Goal: Transaction & Acquisition: Purchase product/service

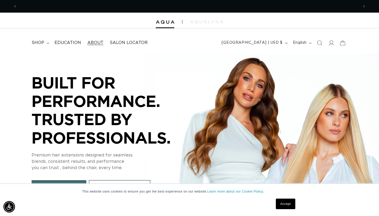
scroll to position [0, 683]
click at [74, 45] on link "Education" at bounding box center [67, 43] width 33 height 12
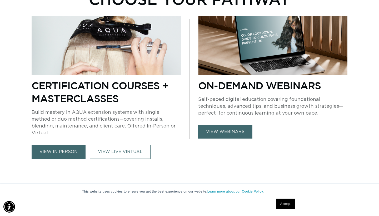
click at [70, 145] on link "view in person" at bounding box center [59, 152] width 54 height 14
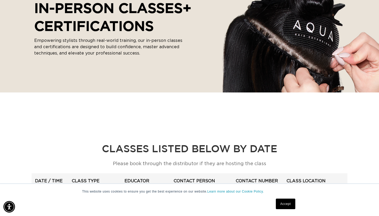
scroll to position [96, 0]
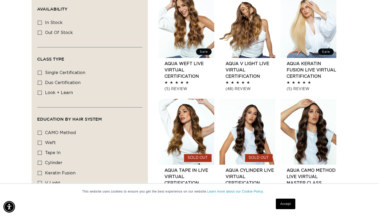
scroll to position [196, 0]
click at [181, 60] on link "AQUA Weft LIVE VIRTUAL Certification" at bounding box center [189, 69] width 50 height 19
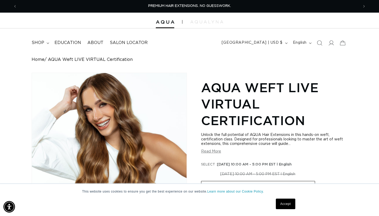
click at [216, 19] on div at bounding box center [189, 21] width 379 height 16
click at [215, 21] on img at bounding box center [206, 21] width 33 height 3
click at [18, 5] on button "Previous announcement" at bounding box center [15, 6] width 12 height 10
click at [13, 6] on span "Previous announcement" at bounding box center [14, 6] width 5 height 5
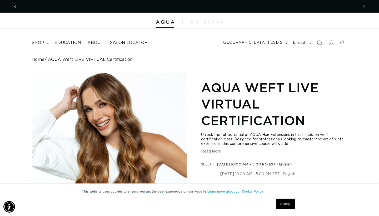
scroll to position [0, 341]
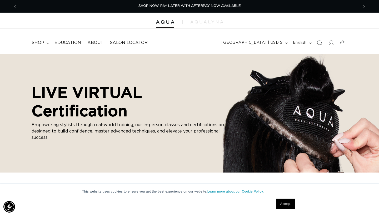
click at [44, 41] on summary "shop" at bounding box center [39, 43] width 23 height 12
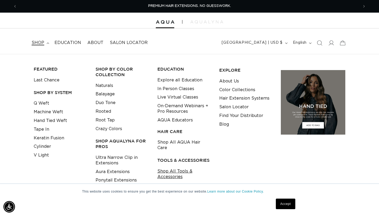
click at [172, 167] on link "Shop All Tools & Accessories" at bounding box center [184, 174] width 54 height 14
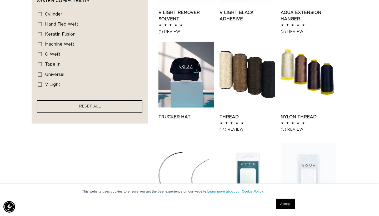
scroll to position [377, 0]
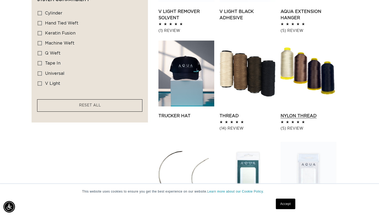
click at [304, 113] on link "Nylon Thread" at bounding box center [308, 116] width 56 height 6
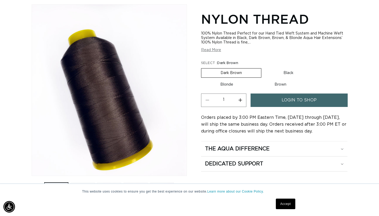
scroll to position [0, 683]
click at [291, 98] on span "login to shop" at bounding box center [298, 99] width 35 height 13
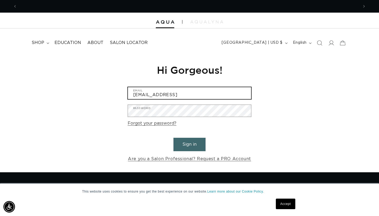
scroll to position [0, 341]
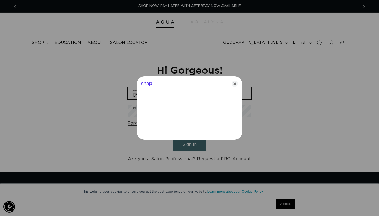
type input "[EMAIL_ADDRESS][DOMAIN_NAME]"
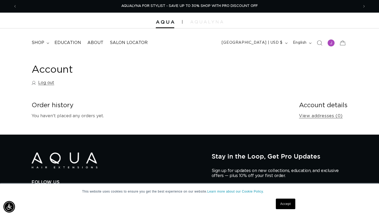
scroll to position [0, 0]
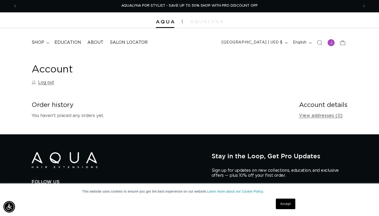
click at [288, 202] on link "Accept" at bounding box center [285, 203] width 19 height 11
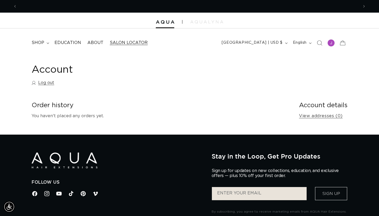
scroll to position [0, 683]
click at [47, 42] on icon at bounding box center [48, 42] width 2 height 1
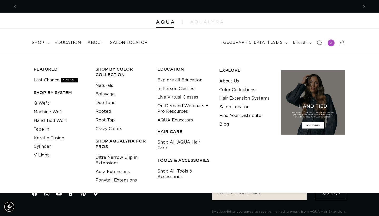
scroll to position [0, 0]
click at [176, 167] on link "Shop All Tools & Accessories" at bounding box center [184, 174] width 54 height 14
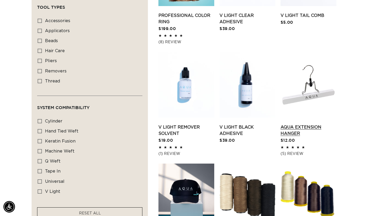
scroll to position [270, 0]
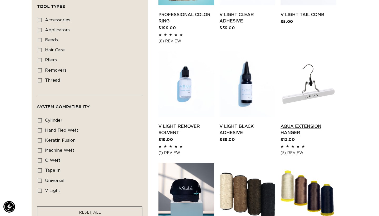
click at [296, 133] on link "AQUA Extension Hanger" at bounding box center [308, 129] width 56 height 13
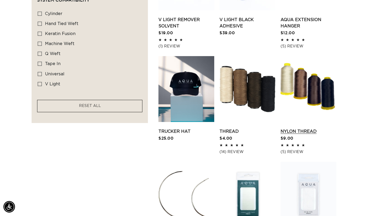
scroll to position [0, 341]
click at [302, 128] on link "Nylon Thread" at bounding box center [308, 131] width 56 height 6
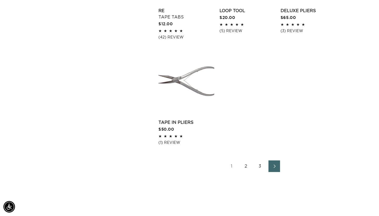
click at [272, 168] on link "Next page" at bounding box center [274, 166] width 12 height 12
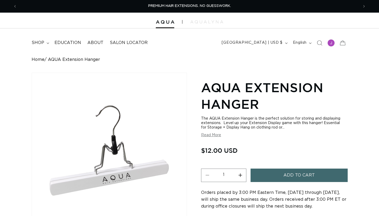
click at [288, 171] on span "Add to cart" at bounding box center [298, 174] width 31 height 13
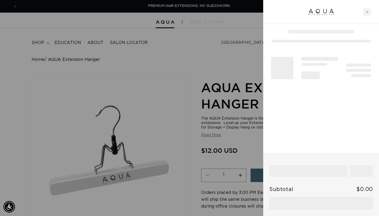
scroll to position [0, 341]
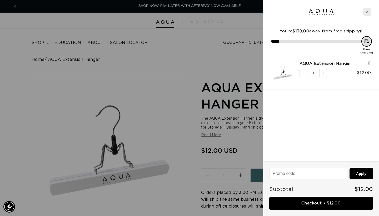
click at [367, 12] on icon "Close cart" at bounding box center [366, 12] width 3 height 3
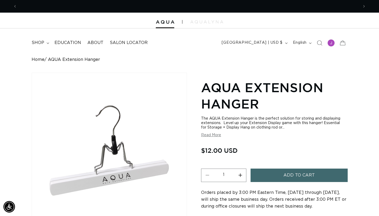
scroll to position [0, 683]
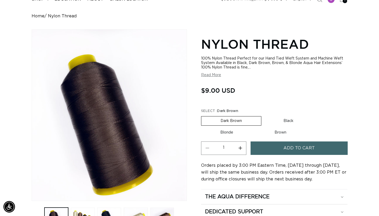
scroll to position [0, 341]
click at [275, 142] on button "Add to cart" at bounding box center [298, 147] width 97 height 13
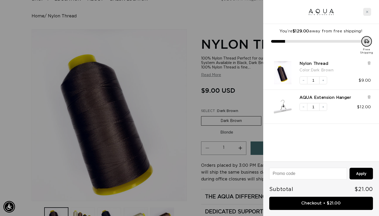
scroll to position [0, 683]
click at [368, 12] on icon "Close cart" at bounding box center [366, 12] width 3 height 3
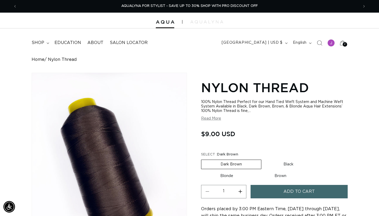
scroll to position [0, 0]
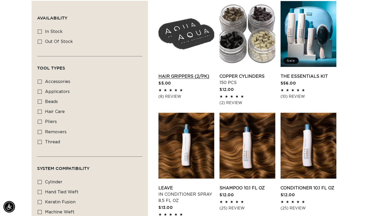
click at [177, 73] on link "Hair Grippers (2/pk)" at bounding box center [186, 76] width 56 height 6
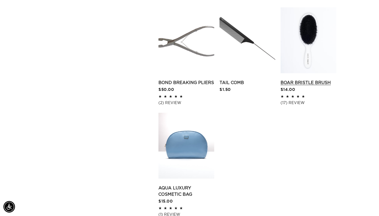
scroll to position [0, 341]
click at [310, 86] on link "Boar Bristle Brush" at bounding box center [308, 82] width 56 height 6
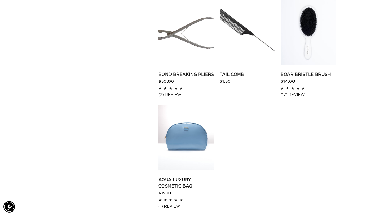
scroll to position [840, 0]
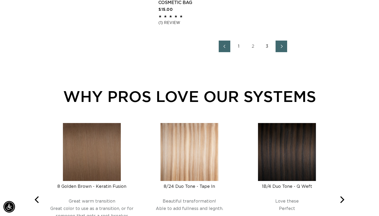
click at [278, 52] on link "Next page" at bounding box center [281, 46] width 12 height 12
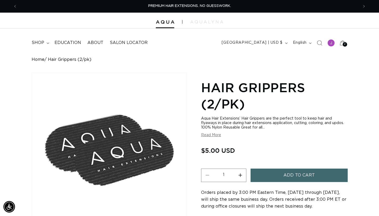
click at [239, 172] on button "Increase quantity for Hair Grippers (2/pk)" at bounding box center [240, 174] width 12 height 13
type input "2"
click at [272, 170] on button "Add to cart" at bounding box center [298, 174] width 97 height 13
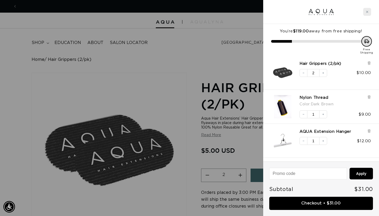
scroll to position [0, 683]
click at [366, 11] on icon "Close cart" at bounding box center [367, 12] width 2 height 2
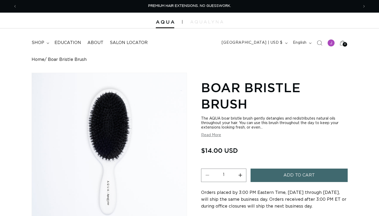
click at [280, 174] on button "Add to cart" at bounding box center [298, 174] width 97 height 13
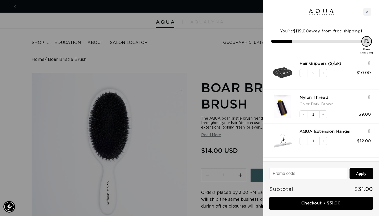
scroll to position [0, 341]
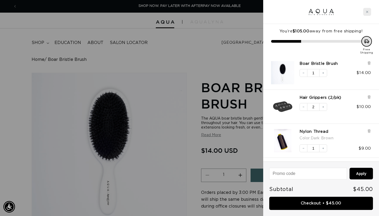
click at [367, 9] on div "Close cart" at bounding box center [367, 12] width 8 height 8
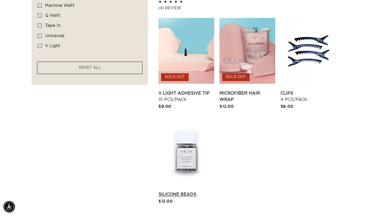
click at [190, 191] on link "Silicone Beads" at bounding box center [186, 194] width 56 height 6
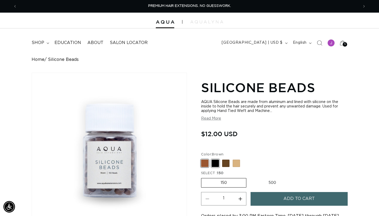
click at [214, 159] on span at bounding box center [214, 162] width 7 height 7
click at [202, 158] on input "Black Variant sold out or unavailable" at bounding box center [202, 158] width 0 height 0
radio input "true"
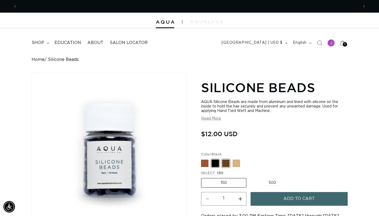
scroll to position [0, 341]
click at [226, 159] on span at bounding box center [225, 162] width 7 height 7
click at [202, 159] on input "Dark Brown Variant sold out or unavailable" at bounding box center [202, 158] width 0 height 0
radio input "true"
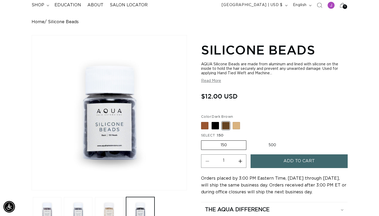
scroll to position [46, 0]
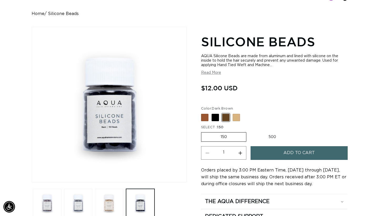
click at [288, 149] on span "Add to cart" at bounding box center [298, 152] width 31 height 13
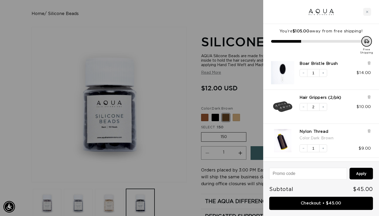
scroll to position [0, 683]
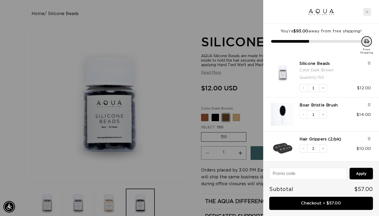
click at [368, 11] on icon "Close cart" at bounding box center [366, 12] width 3 height 3
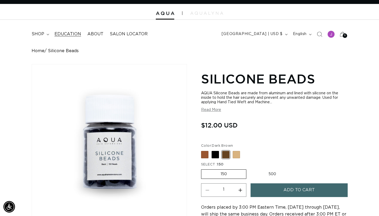
scroll to position [0, 341]
click at [76, 34] on span "Education" at bounding box center [67, 34] width 27 height 6
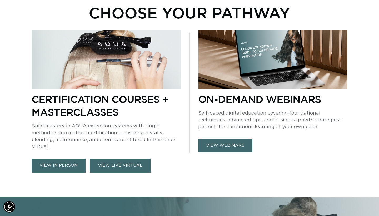
scroll to position [0, 683]
click at [105, 160] on link "VIEW LIVE VIRTUAL" at bounding box center [120, 165] width 61 height 14
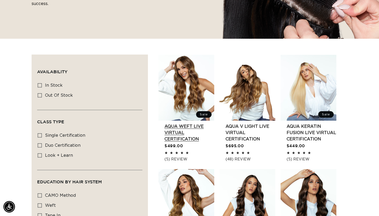
scroll to position [0, 341]
click at [180, 126] on link "AQUA Weft LIVE VIRTUAL Certification" at bounding box center [189, 132] width 50 height 19
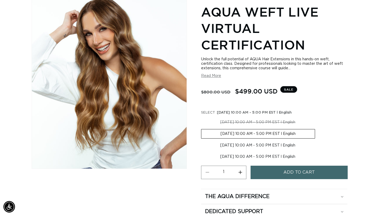
click at [244, 141] on label "[DATE] 10:00 AM - 5:00 PM EST l English Variant sold out or unavailable" at bounding box center [257, 145] width 113 height 9
click at [317, 128] on input "[DATE] 10:00 AM - 5:00 PM EST l English Variant sold out or unavailable" at bounding box center [317, 128] width 0 height 0
radio input "true"
click at [319, 167] on button "Add to cart" at bounding box center [298, 171] width 97 height 13
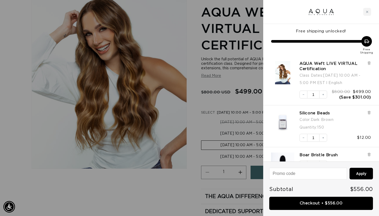
scroll to position [0, 683]
click at [243, 92] on div at bounding box center [189, 108] width 379 height 216
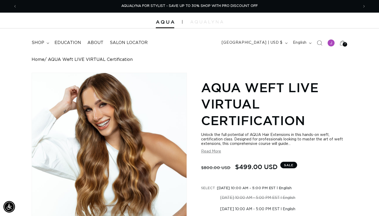
scroll to position [0, 0]
click at [342, 42] on icon at bounding box center [343, 43] width 12 height 12
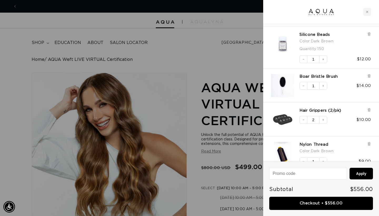
scroll to position [0, 341]
click at [368, 12] on icon "Close cart" at bounding box center [366, 12] width 3 height 3
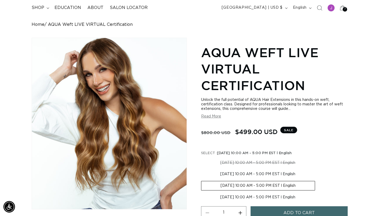
scroll to position [35, 0]
click at [207, 118] on button "Read More" at bounding box center [211, 116] width 20 height 4
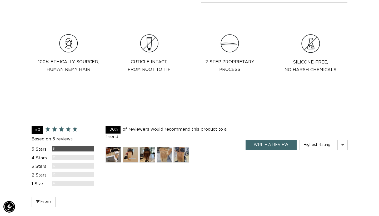
scroll to position [0, 341]
